Goal: Complete application form

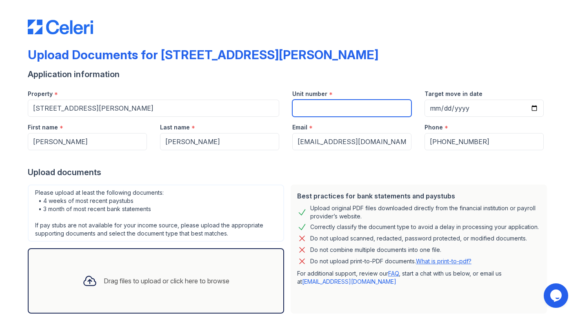
click at [330, 108] on input "Unit number" at bounding box center [351, 108] width 119 height 17
type input "2"
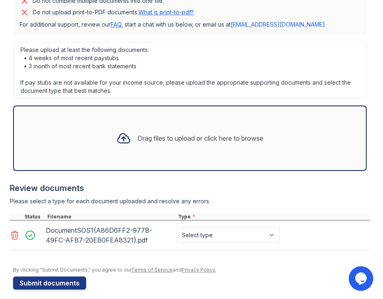
scroll to position [250, 0]
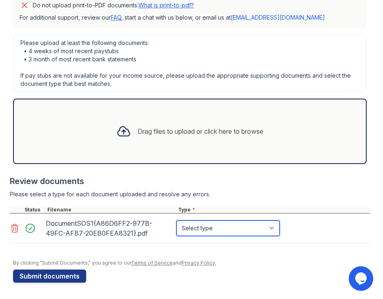
click at [276, 227] on select "Select type Paystub Bank Statement Offer Letter Tax Documents Benefit Award Let…" at bounding box center [227, 228] width 103 height 16
select select "bank_statement"
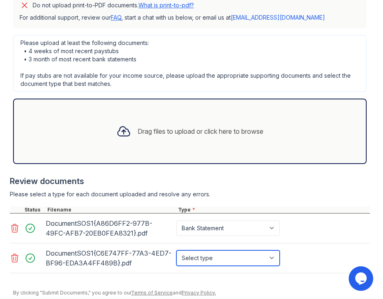
click at [275, 259] on select "Select type Paystub Bank Statement Offer Letter Tax Documents Benefit Award Let…" at bounding box center [227, 258] width 103 height 16
select select "bank_statement"
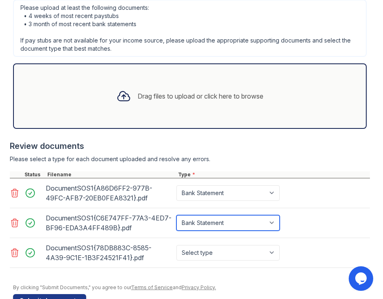
scroll to position [285, 0]
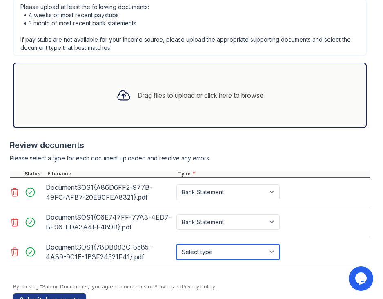
click at [276, 252] on select "Select type Paystub Bank Statement Offer Letter Tax Documents Benefit Award Let…" at bounding box center [227, 252] width 103 height 16
select select "bank_statement"
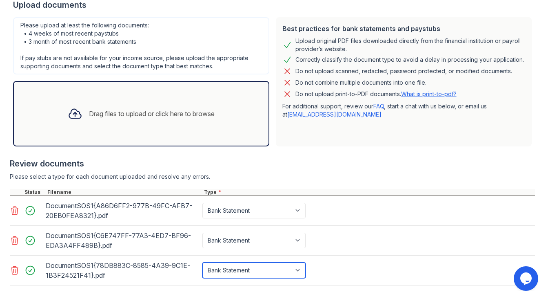
scroll to position [167, 0]
click at [440, 95] on link "What is print-to-pdf?" at bounding box center [429, 94] width 56 height 7
click at [14, 209] on icon at bounding box center [15, 211] width 10 height 10
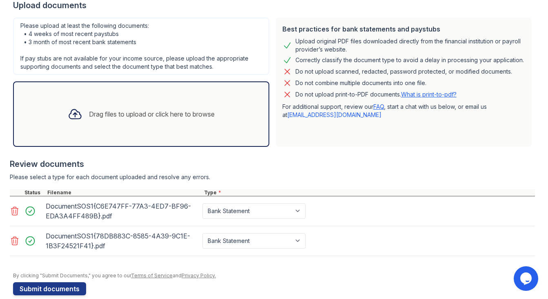
click at [16, 212] on icon at bounding box center [15, 211] width 10 height 10
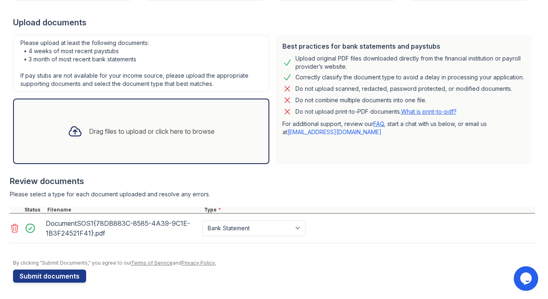
click at [13, 225] on icon at bounding box center [15, 228] width 10 height 10
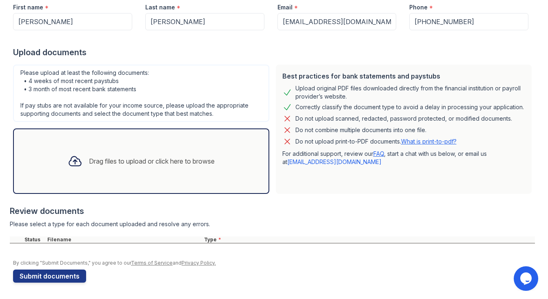
click at [125, 172] on div "Drag files to upload or click here to browse" at bounding box center [141, 161] width 160 height 28
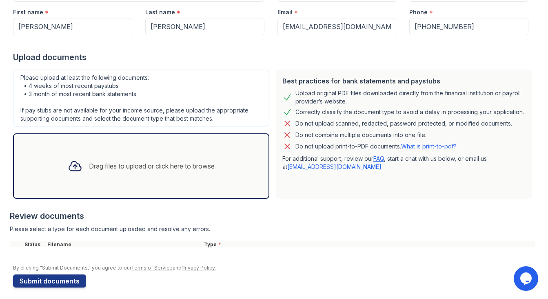
click at [114, 165] on div "Drag files to upload or click here to browse" at bounding box center [152, 166] width 126 height 10
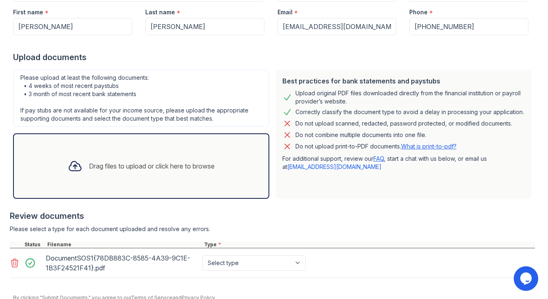
click at [193, 165] on div "Drag files to upload or click here to browse" at bounding box center [152, 166] width 126 height 10
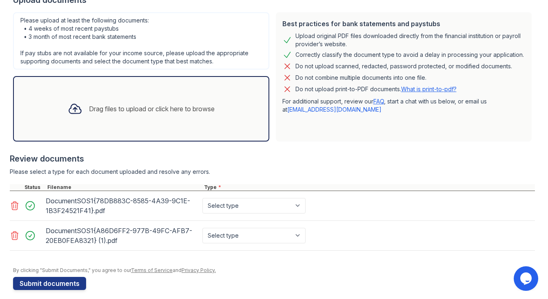
scroll to position [180, 0]
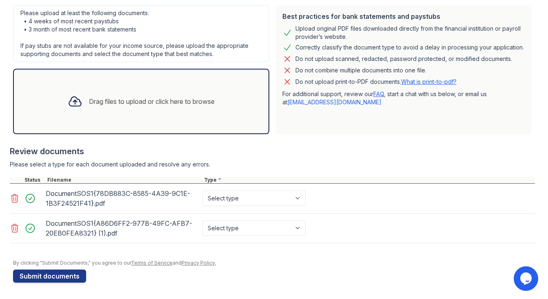
click at [168, 115] on div "Drag files to upload or click here to browse" at bounding box center [141, 101] width 160 height 28
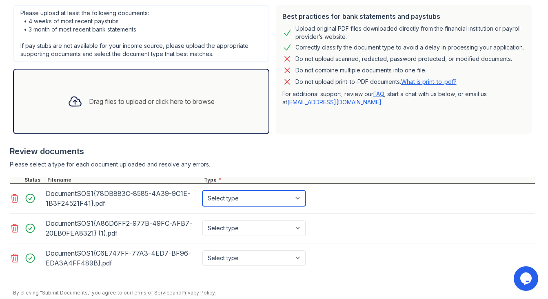
click at [299, 199] on select "Select type Paystub Bank Statement Offer Letter Tax Documents Benefit Award Let…" at bounding box center [254, 198] width 103 height 16
select select "bank_statement"
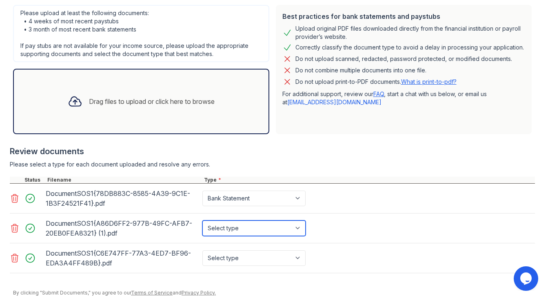
click at [300, 226] on select "Select type Paystub Bank Statement Offer Letter Tax Documents Benefit Award Let…" at bounding box center [254, 228] width 103 height 16
select select "bank_statement"
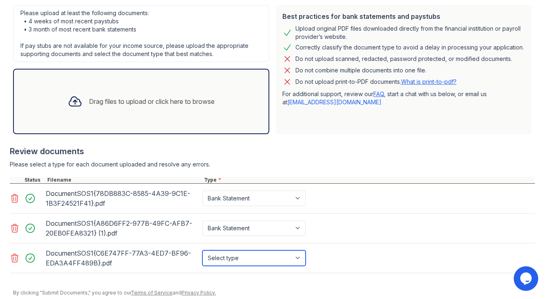
click at [299, 258] on select "Select type Paystub Bank Statement Offer Letter Tax Documents Benefit Award Let…" at bounding box center [254, 258] width 103 height 16
select select "bank_statement"
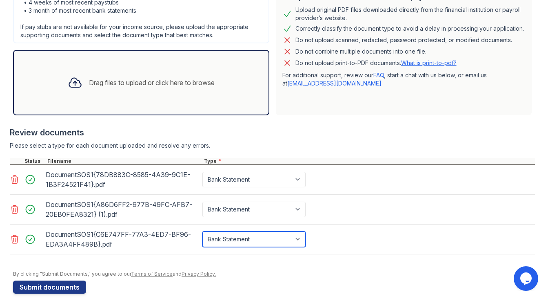
scroll to position [210, 0]
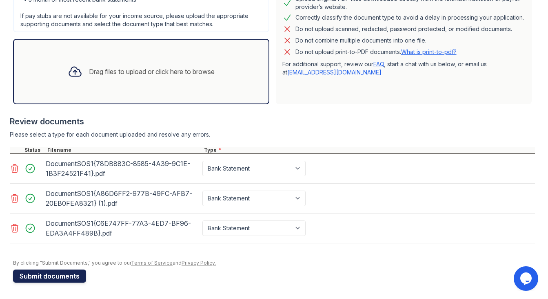
click at [62, 277] on button "Submit documents" at bounding box center [49, 275] width 73 height 13
